Goal: Find specific page/section: Find specific page/section

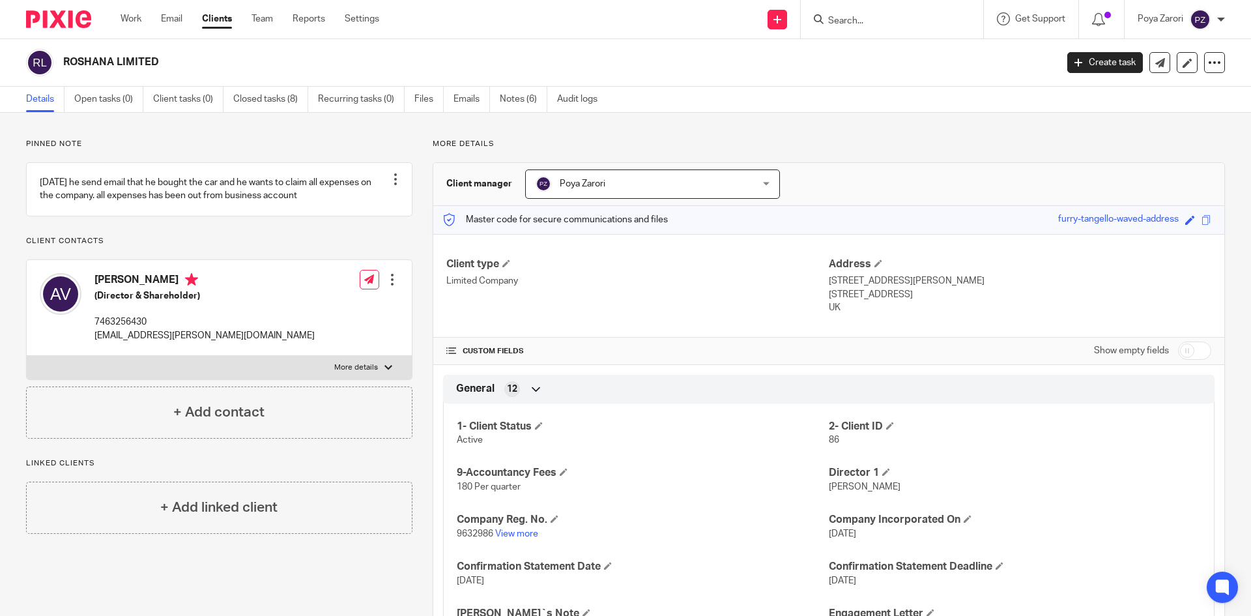
click at [855, 23] on input "Search" at bounding box center [885, 22] width 117 height 12
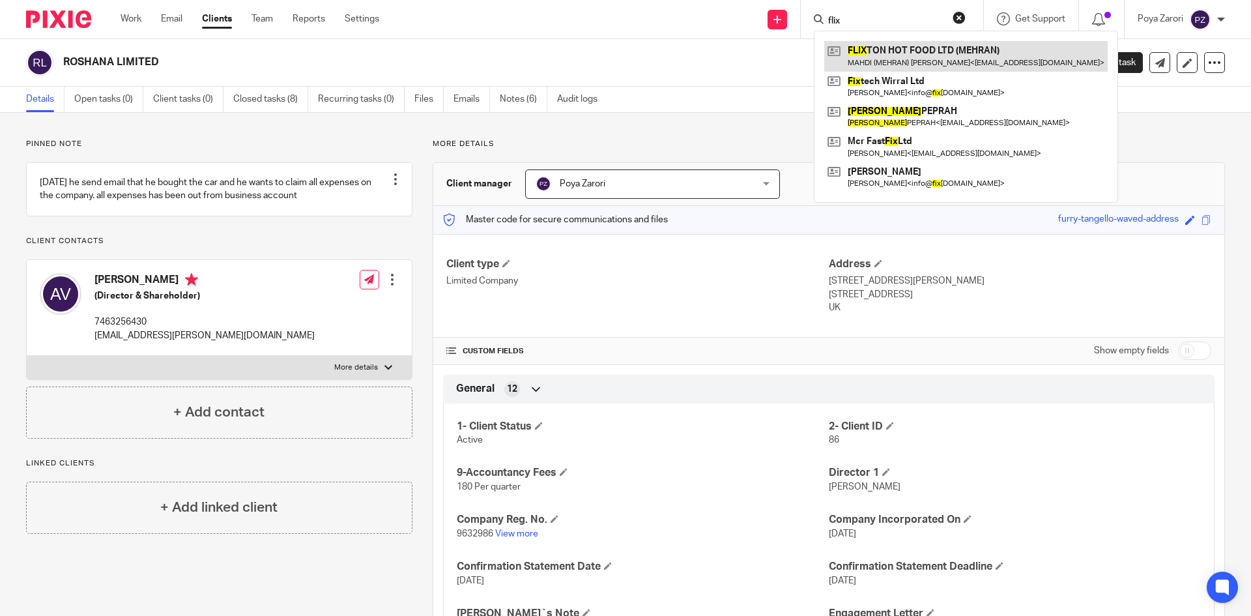
type input "flix"
click at [889, 53] on link at bounding box center [965, 56] width 283 height 30
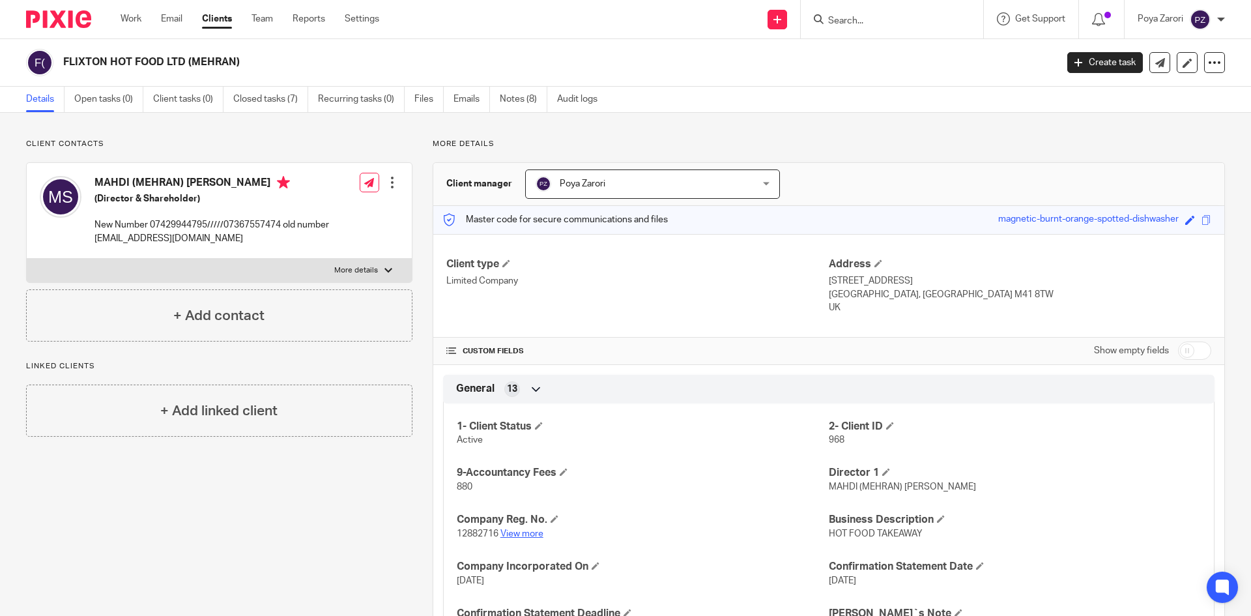
click at [513, 532] on link "View more" at bounding box center [521, 533] width 43 height 9
click at [362, 269] on p "More details" at bounding box center [356, 270] width 44 height 10
click at [27, 259] on input "More details" at bounding box center [26, 258] width 1 height 1
checkbox input "true"
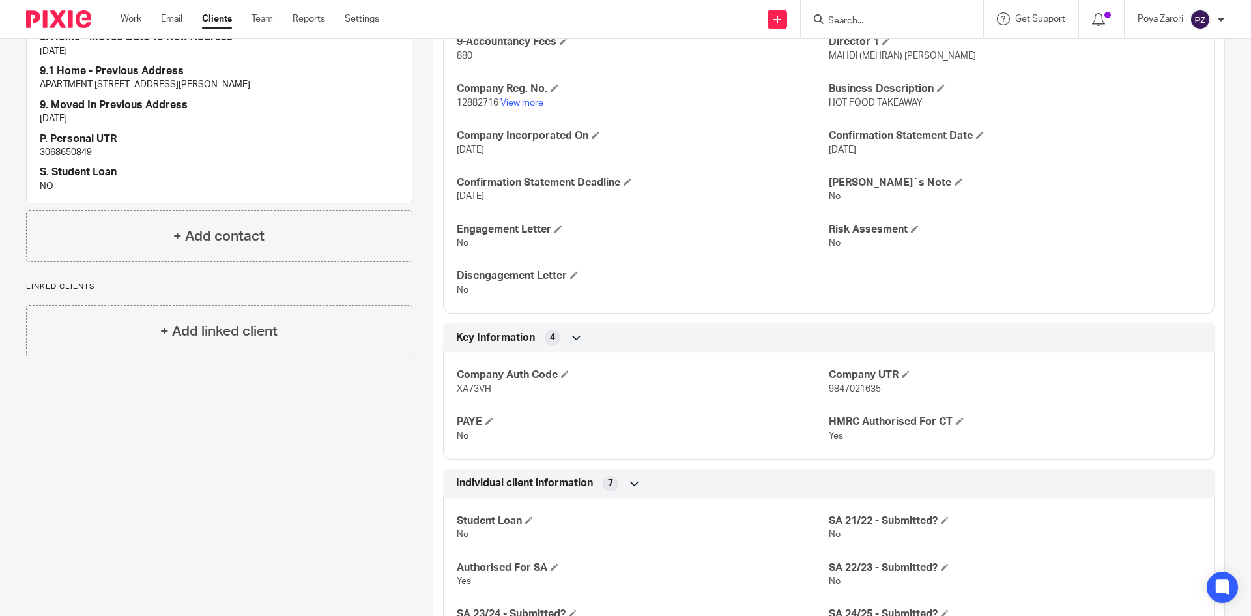
scroll to position [456, 0]
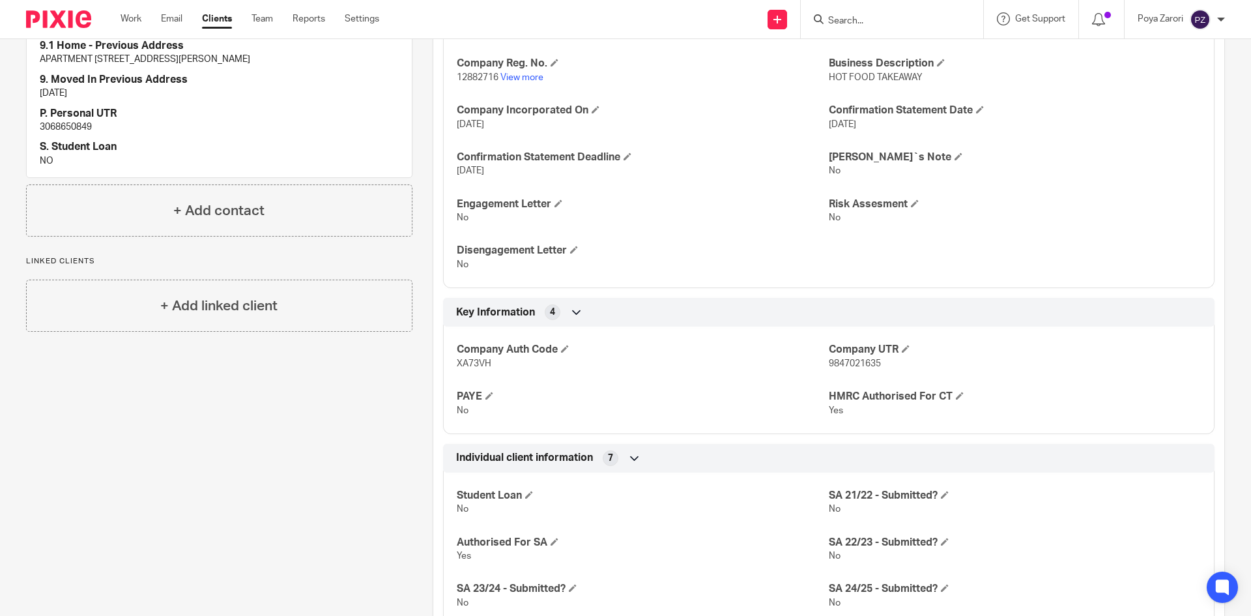
click at [71, 126] on p "3068650849" at bounding box center [219, 127] width 359 height 13
copy p "3068650849"
click at [524, 78] on link "View more" at bounding box center [521, 77] width 43 height 9
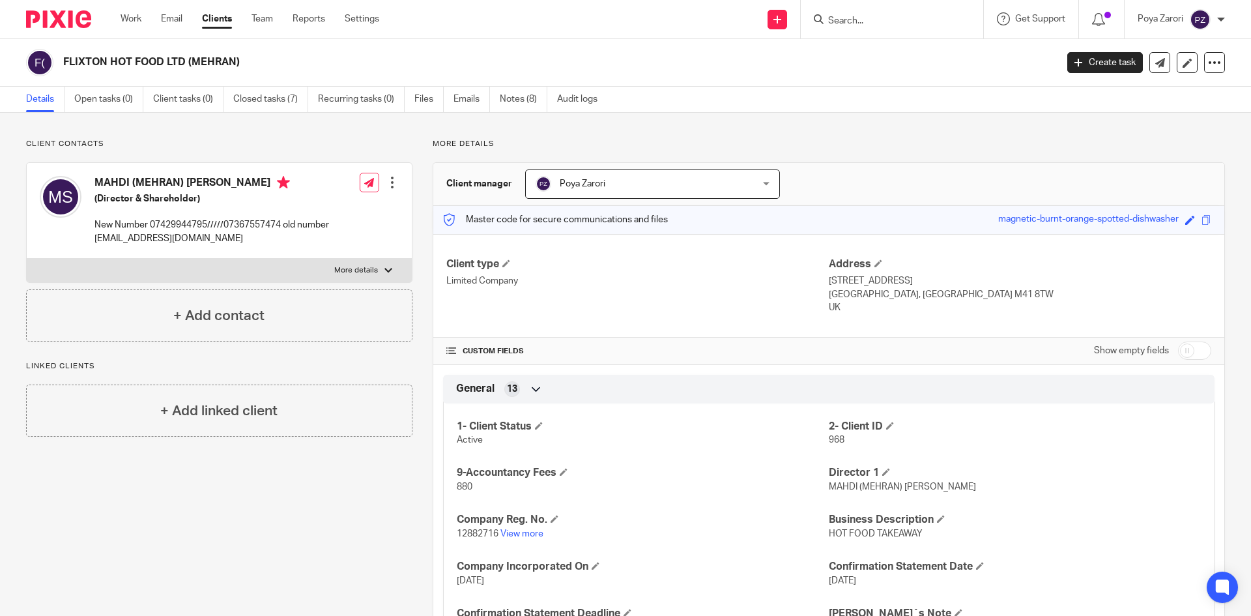
click at [865, 23] on input "Search" at bounding box center [885, 22] width 117 height 12
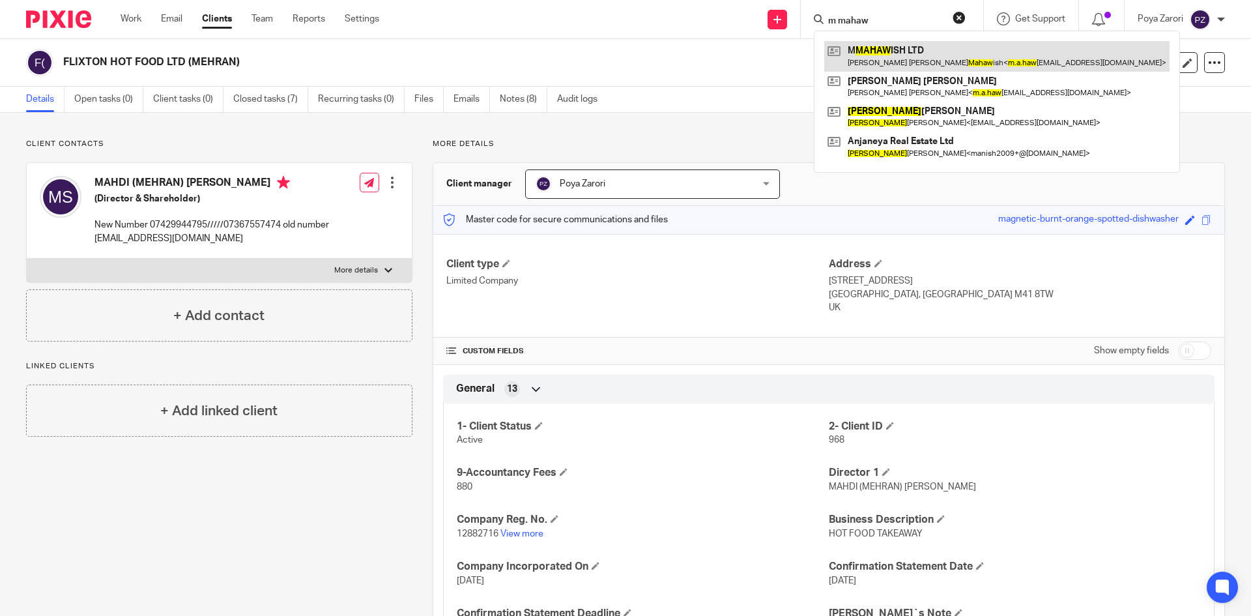
type input "m mahaw"
click at [881, 46] on link at bounding box center [996, 56] width 345 height 30
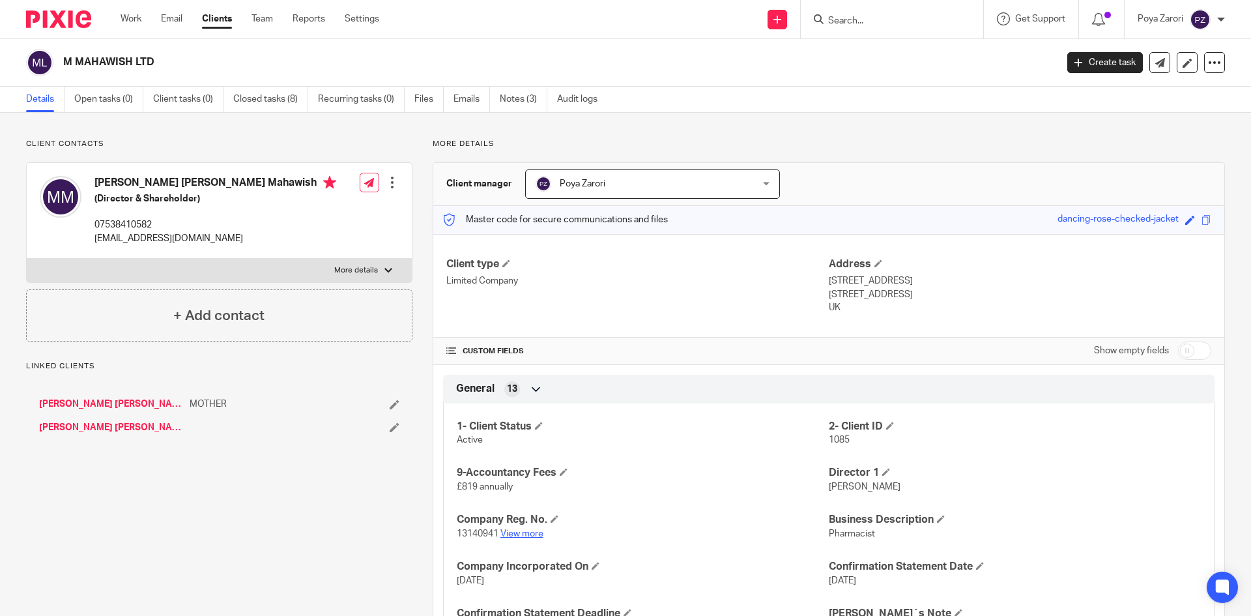
click at [526, 530] on link "View more" at bounding box center [521, 533] width 43 height 9
